Goal: Transaction & Acquisition: Purchase product/service

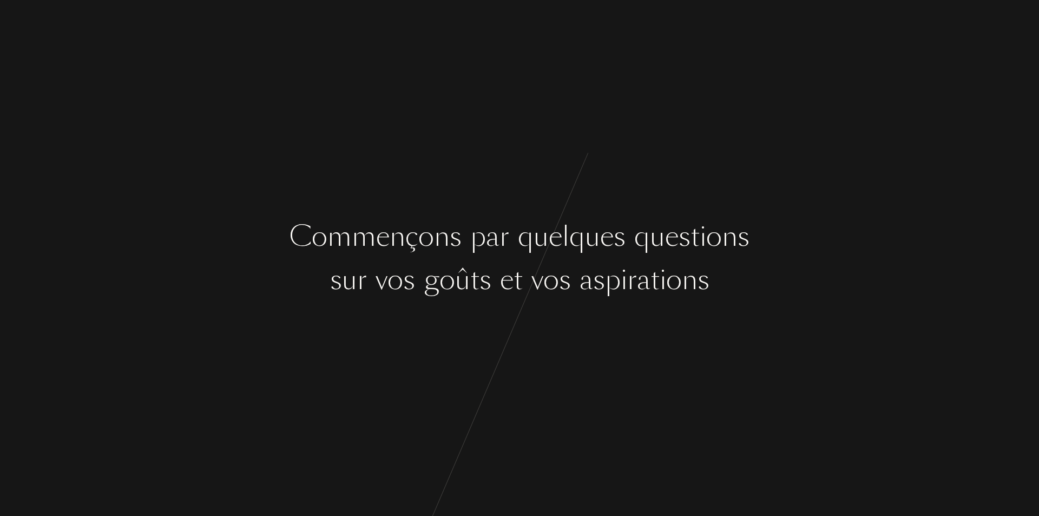
click at [484, 128] on div "C o m m e n ç o n s p a r q u e l q u e s q u e s t i o n s s u r v o s g o û t…" at bounding box center [519, 258] width 1039 height 516
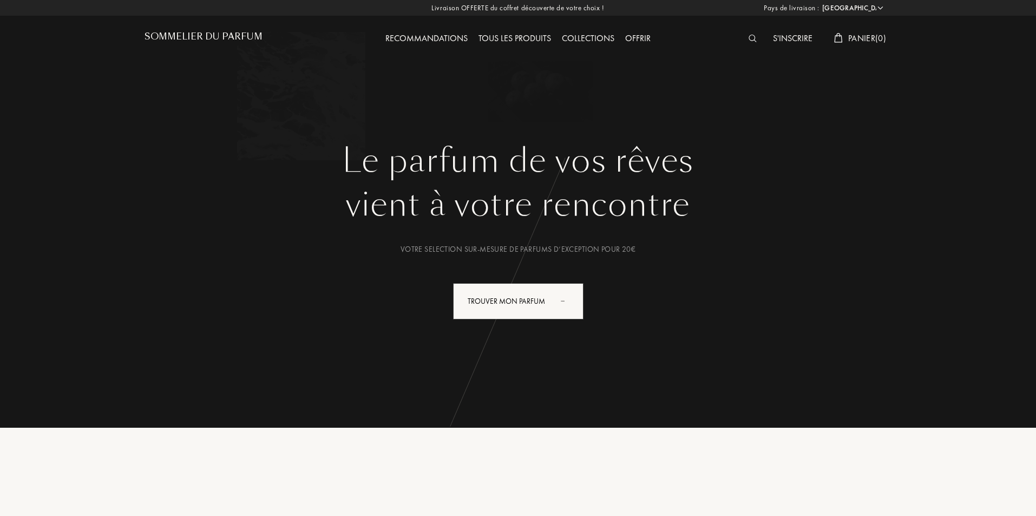
select select "FR"
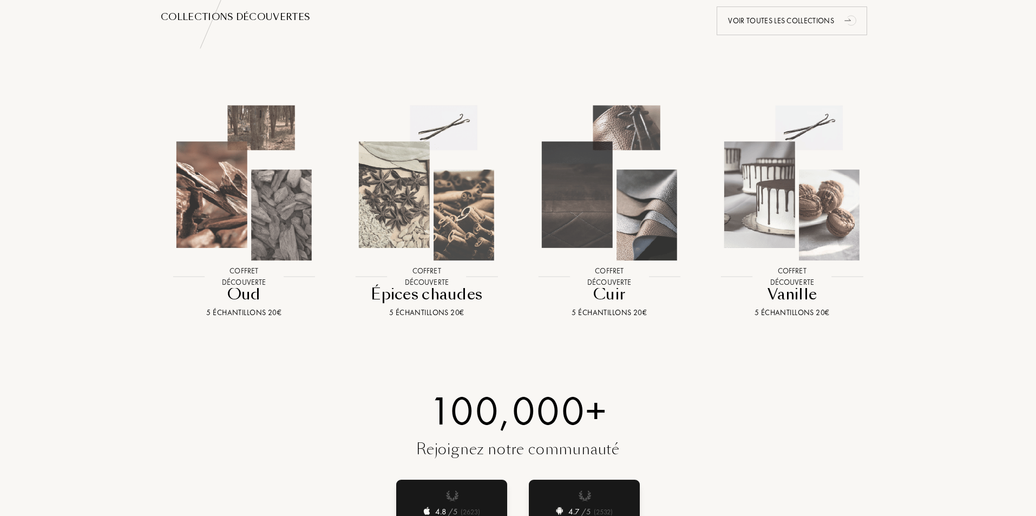
scroll to position [1082, 0]
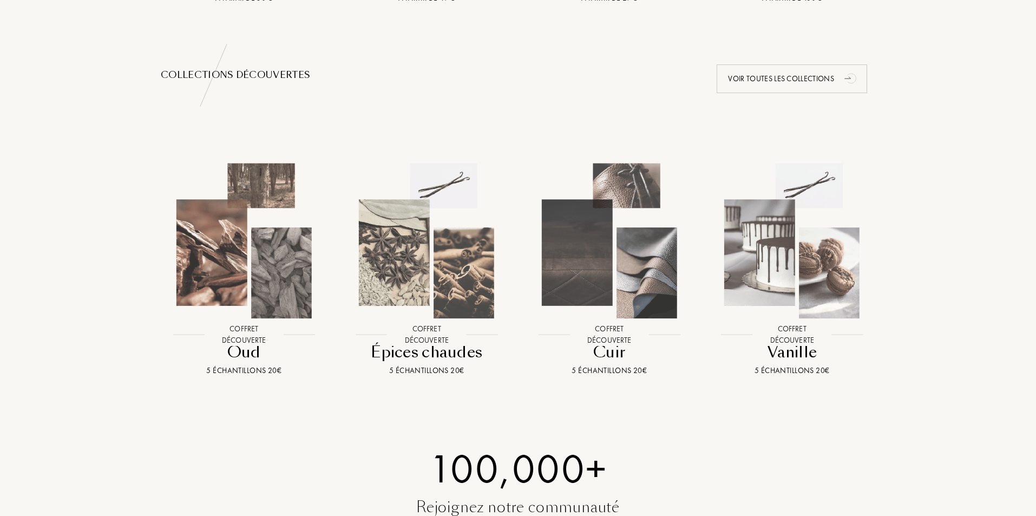
click at [383, 272] on img at bounding box center [426, 241] width 165 height 165
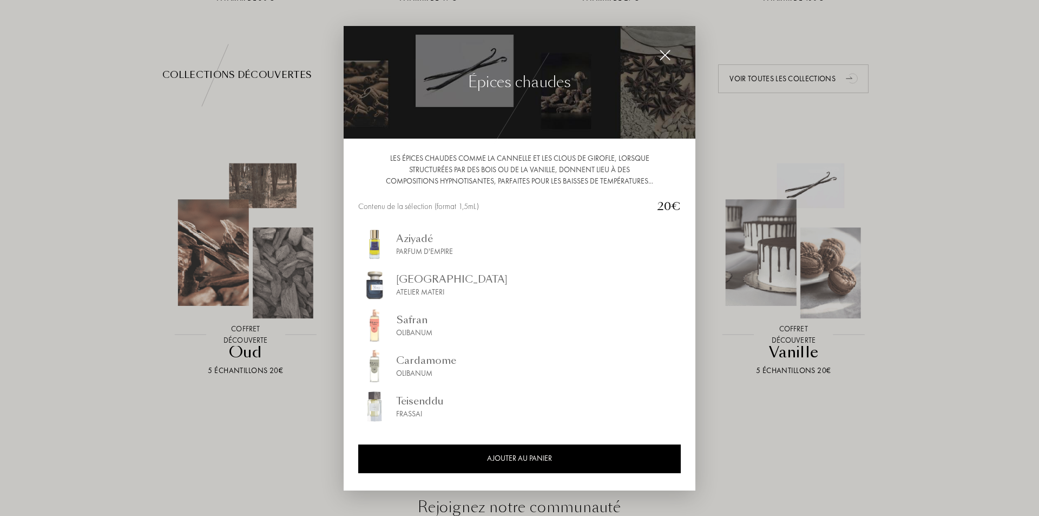
click at [173, 164] on div at bounding box center [519, 258] width 1039 height 516
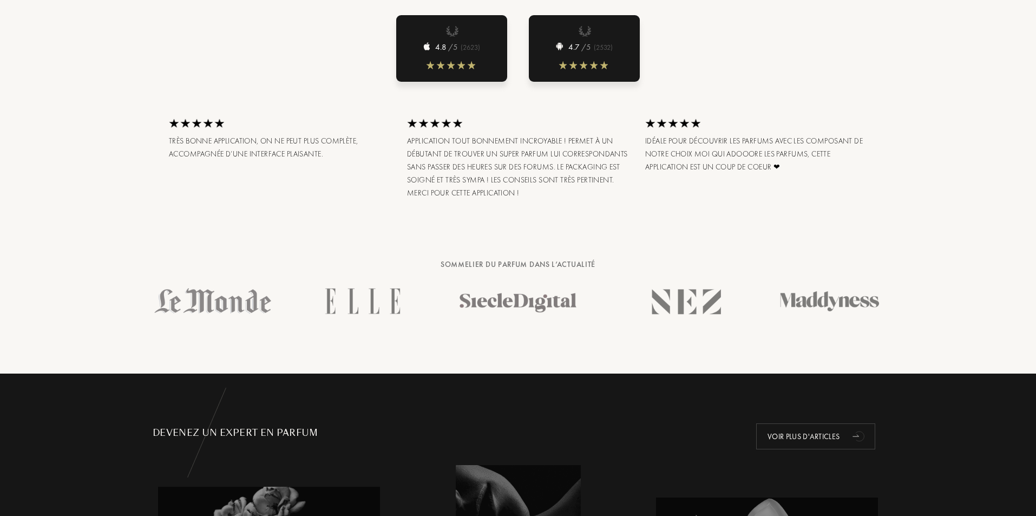
scroll to position [1840, 0]
